Goal: Task Accomplishment & Management: Manage account settings

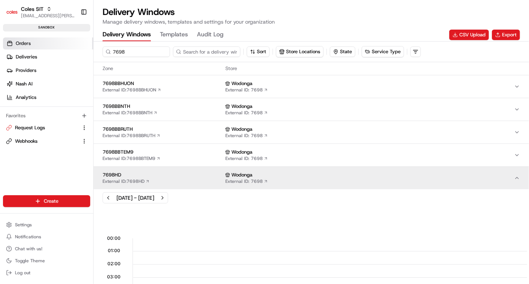
scroll to position [0, 1234]
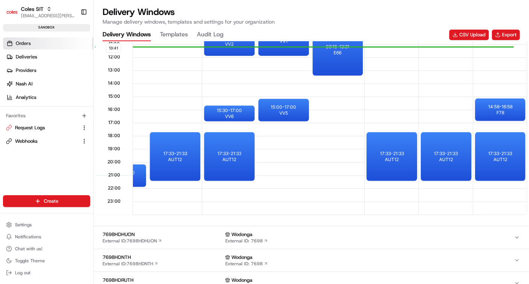
click at [27, 43] on span "Orders" at bounding box center [23, 43] width 15 height 7
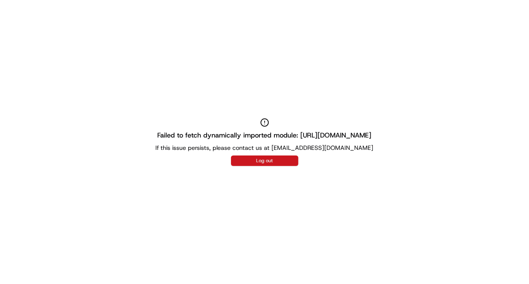
click at [266, 157] on button "Log out" at bounding box center [264, 160] width 67 height 10
